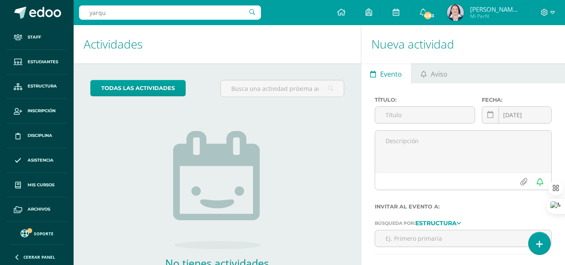
type input "yarqui"
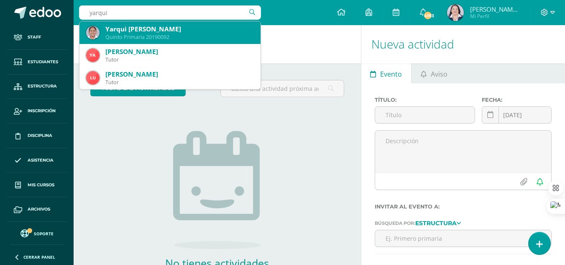
click at [149, 28] on div "Yarqui [PERSON_NAME]" at bounding box center [179, 29] width 148 height 9
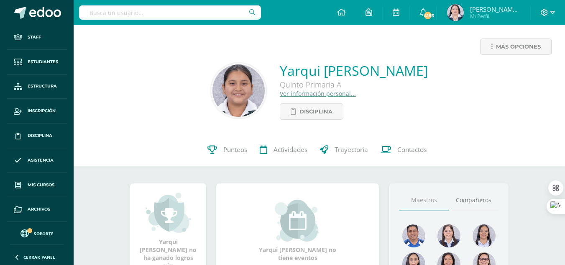
click at [123, 8] on input "text" at bounding box center [170, 12] width 182 height 14
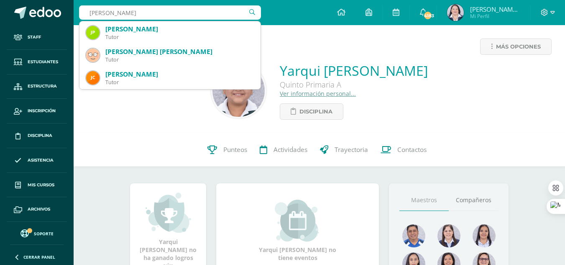
type input "julia portil"
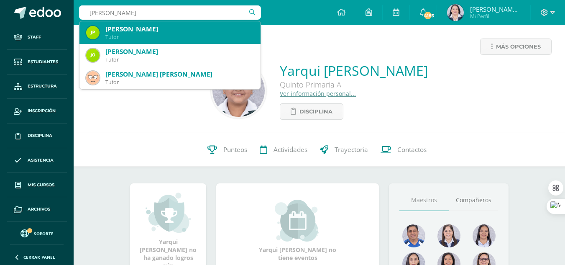
click at [134, 31] on div "Julia Portillo Ruano" at bounding box center [179, 29] width 148 height 9
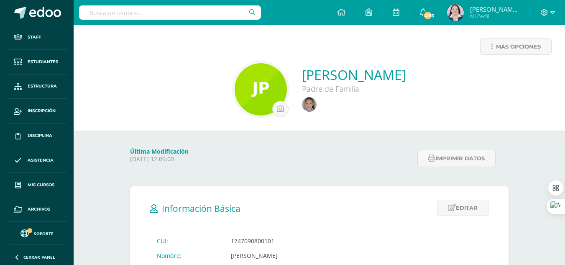
click at [189, 11] on input "text" at bounding box center [170, 12] width 182 height 14
type input "fernanda concua"
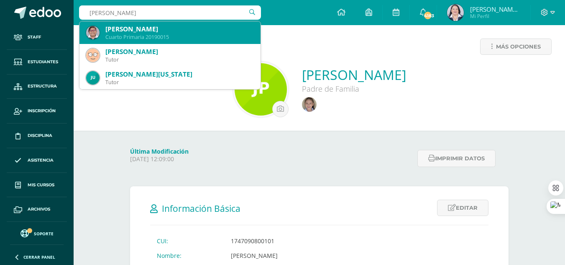
click at [184, 32] on div "[PERSON_NAME]" at bounding box center [179, 29] width 148 height 9
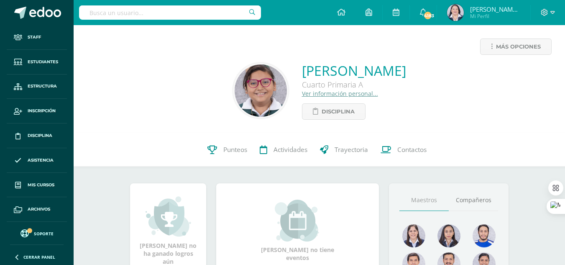
click at [161, 14] on input "text" at bounding box center [170, 12] width 182 height 14
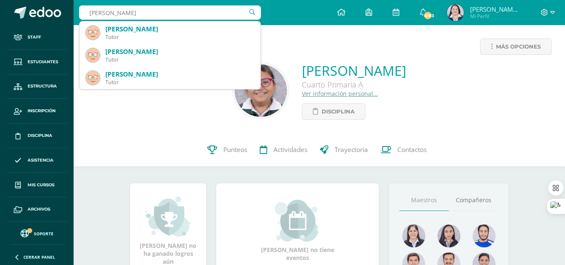
type input "[PERSON_NAME]"
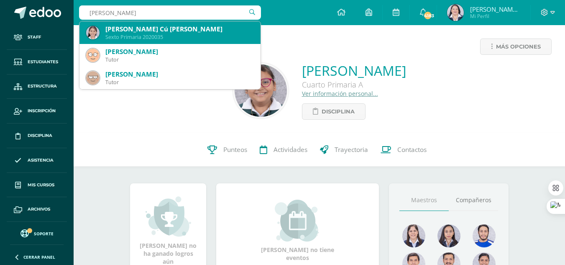
click at [142, 33] on div "[PERSON_NAME] Cú [PERSON_NAME]" at bounding box center [179, 29] width 148 height 9
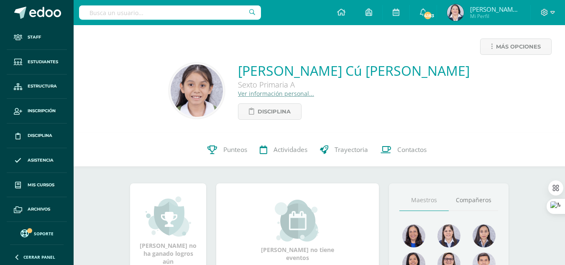
click at [201, 18] on input "text" at bounding box center [170, 12] width 182 height 14
type input "dulce orantes"
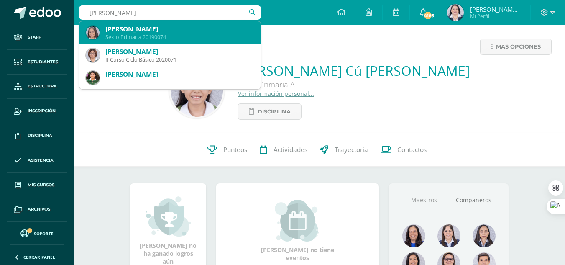
click at [166, 32] on div "Dulce María Orantes Aldana" at bounding box center [179, 29] width 148 height 9
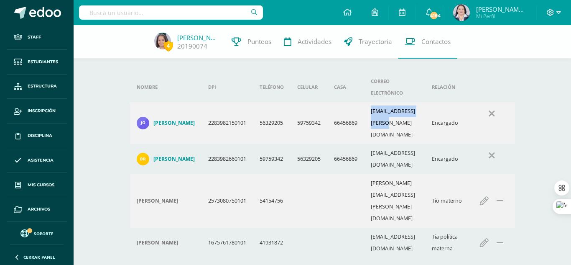
drag, startPoint x: 378, startPoint y: 101, endPoint x: 439, endPoint y: 106, distance: 61.3
click at [425, 106] on td "je.aldana@hotmail.com" at bounding box center [394, 123] width 61 height 42
copy td "je.aldana@hotmail.com"
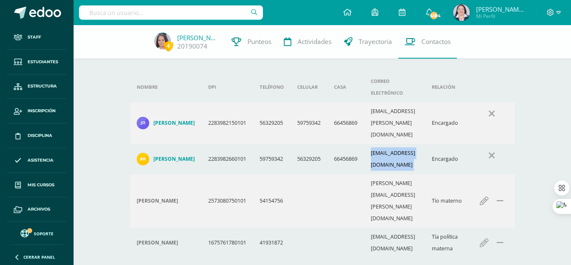
drag, startPoint x: 378, startPoint y: 127, endPoint x: 449, endPoint y: 128, distance: 71.1
click at [449, 144] on tr "Bryan Darren Orantes Muñoz 2283982660101 59759342 56329205 66456869 darrenorant…" at bounding box center [322, 159] width 385 height 30
copy td "darrenorantes@gmail.com"
